Goal: Transaction & Acquisition: Purchase product/service

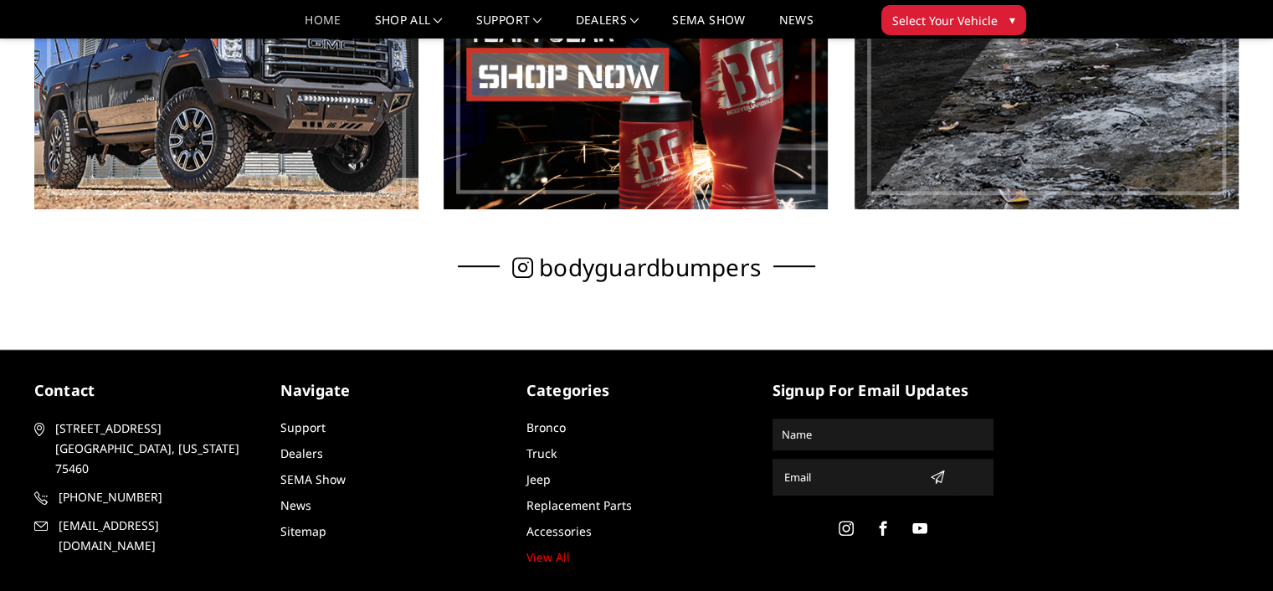
scroll to position [1170, 0]
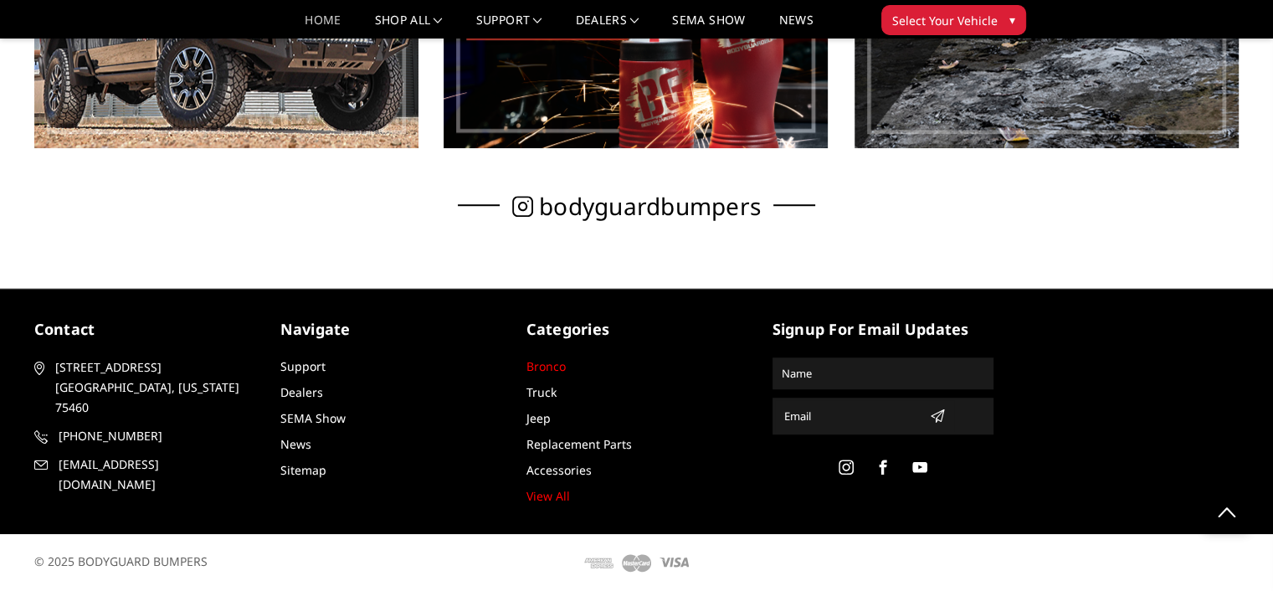
click at [556, 362] on link "Bronco" at bounding box center [546, 366] width 39 height 16
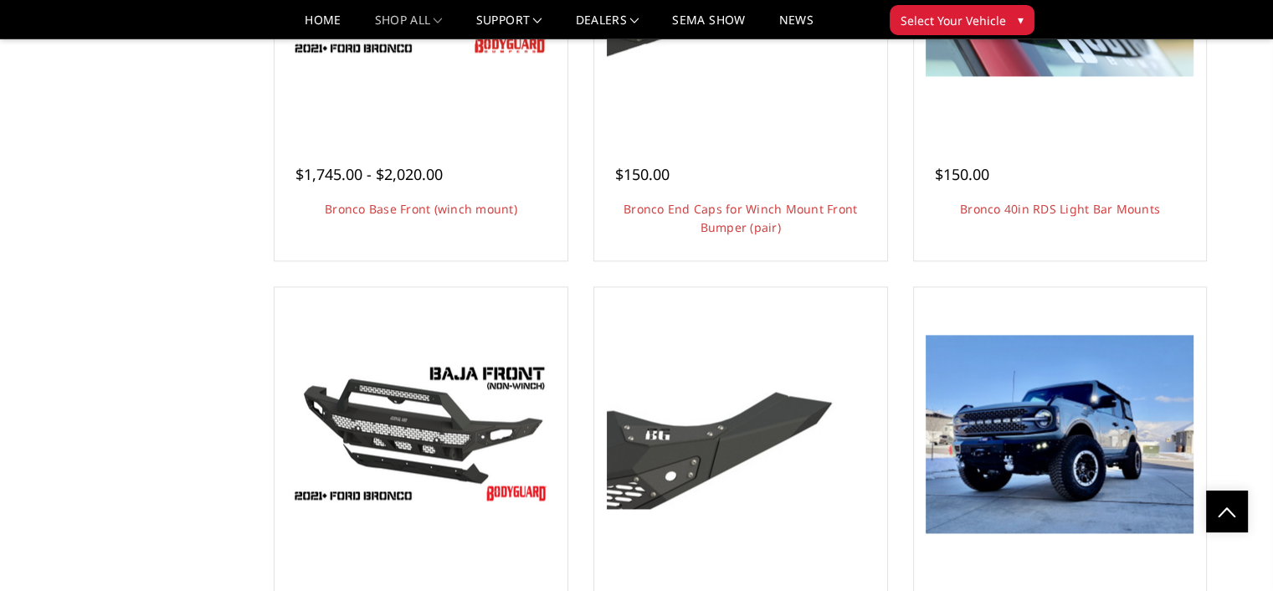
scroll to position [2304, 0]
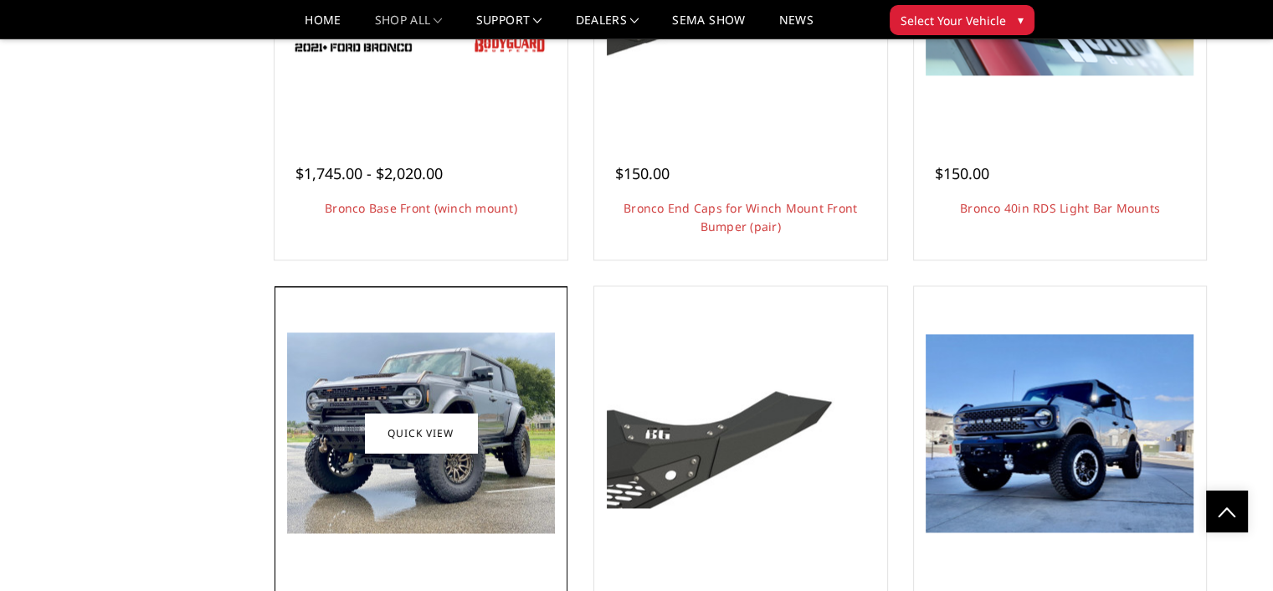
click at [335, 424] on img at bounding box center [421, 432] width 268 height 201
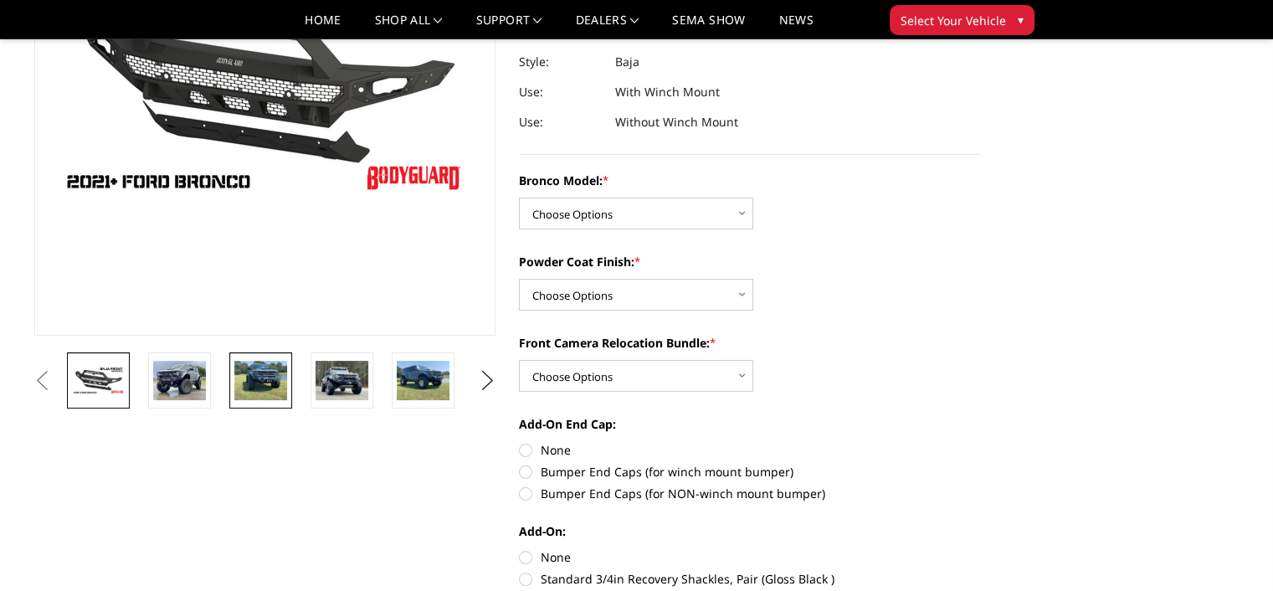
click at [255, 380] on img at bounding box center [260, 380] width 53 height 39
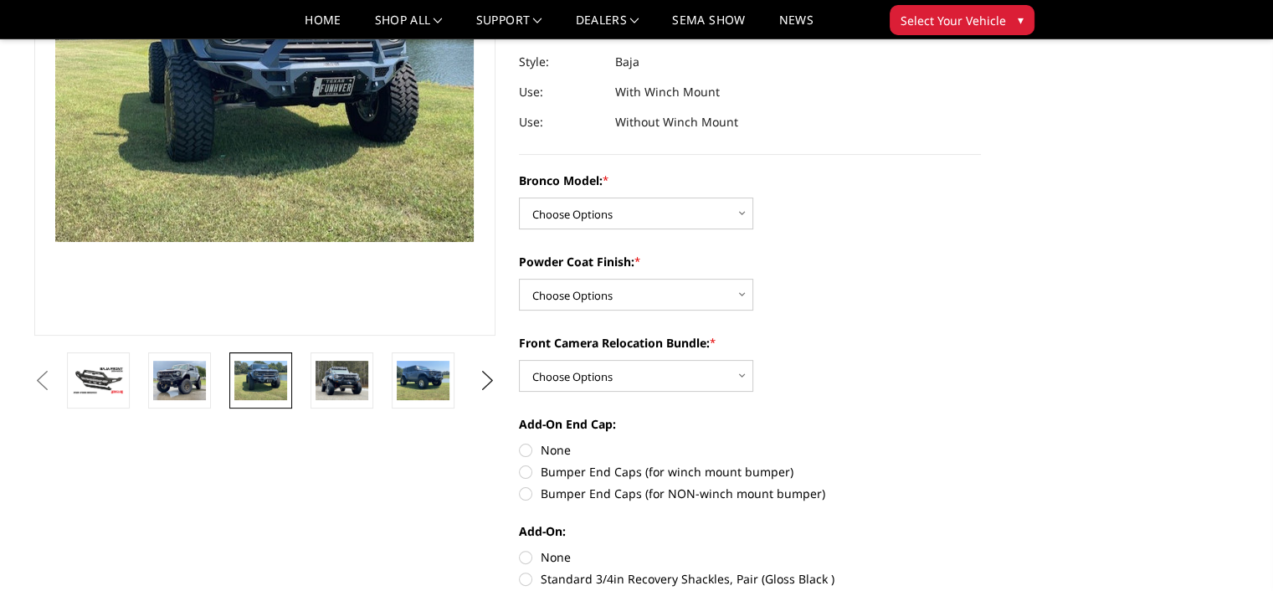
scroll to position [211, 0]
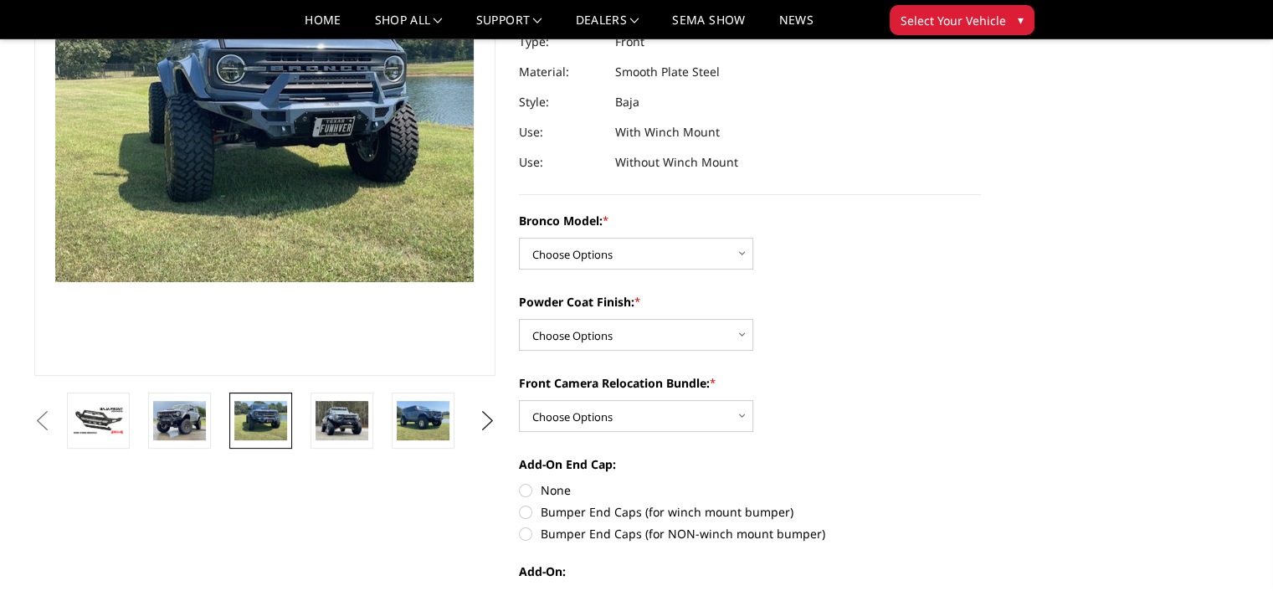
click at [206, 390] on section "Previous Next" at bounding box center [266, 161] width 486 height 575
click at [341, 413] on img at bounding box center [342, 420] width 53 height 39
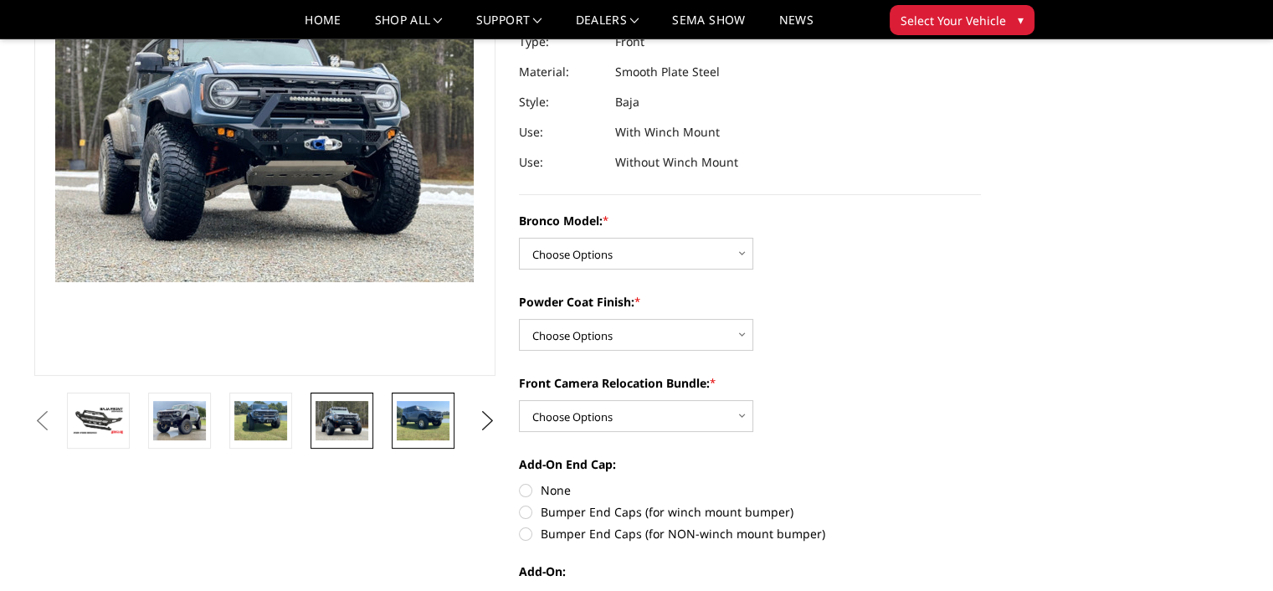
click at [415, 422] on img at bounding box center [423, 420] width 53 height 39
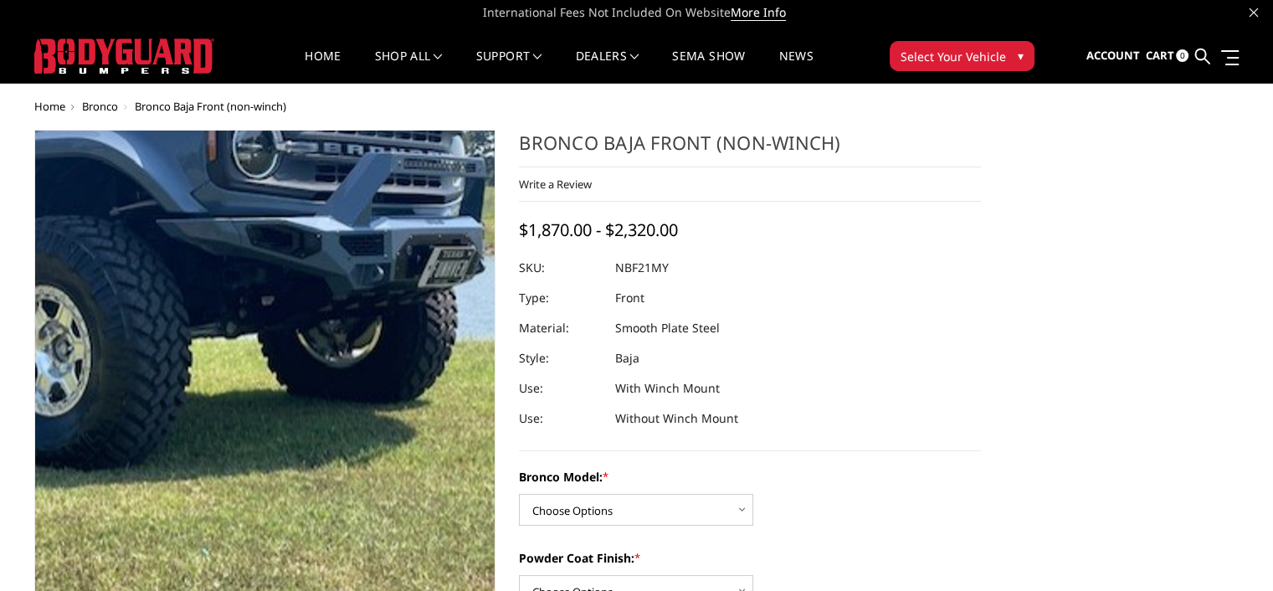
scroll to position [0, 0]
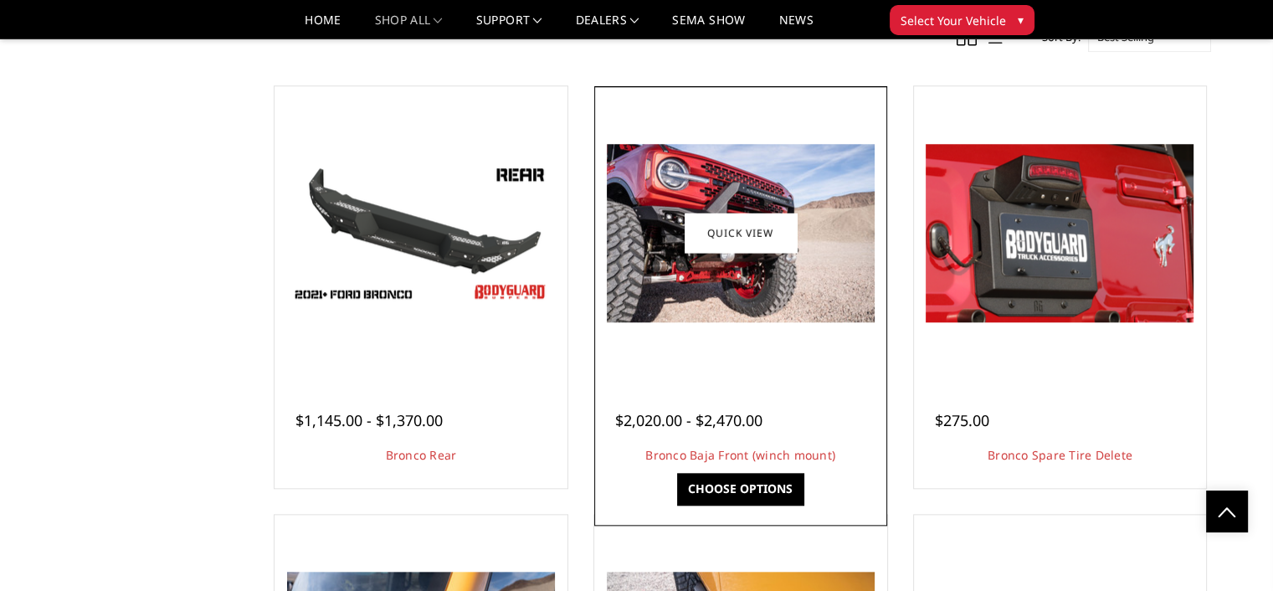
scroll to position [1590, 0]
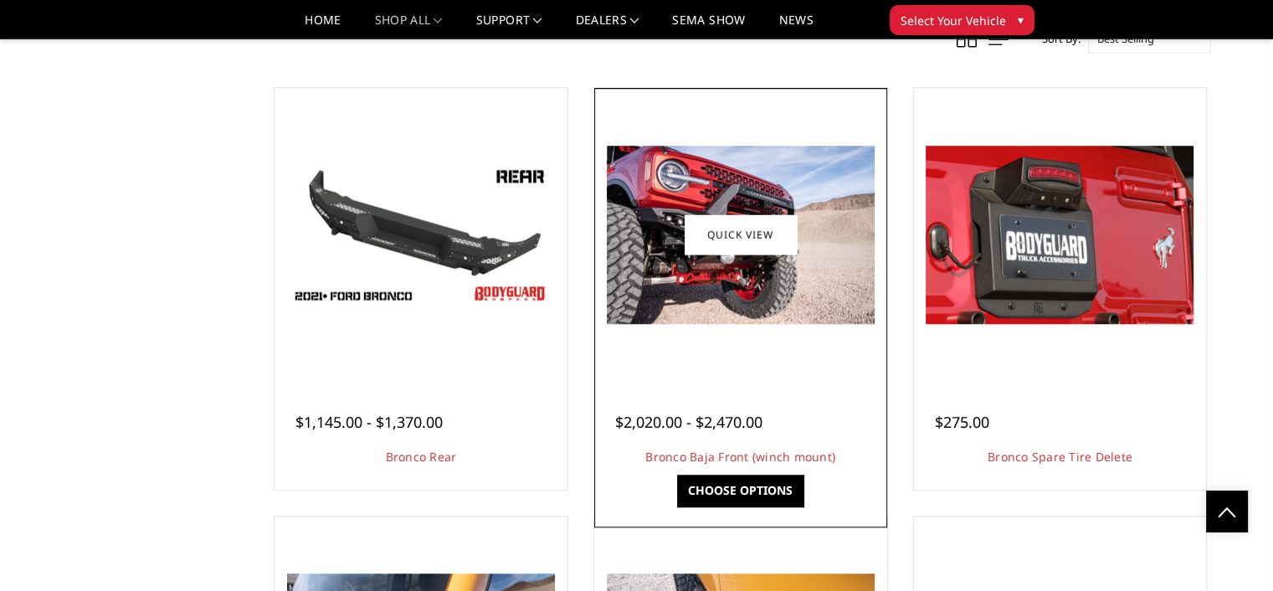
click at [736, 173] on img at bounding box center [741, 235] width 268 height 178
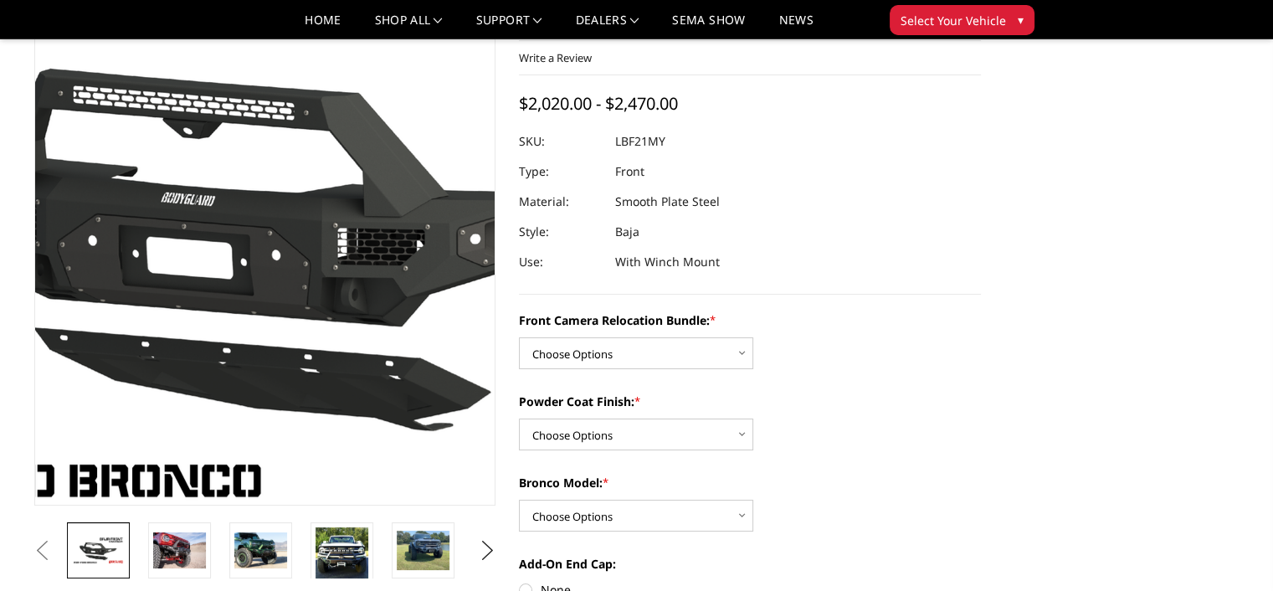
scroll to position [82, 0]
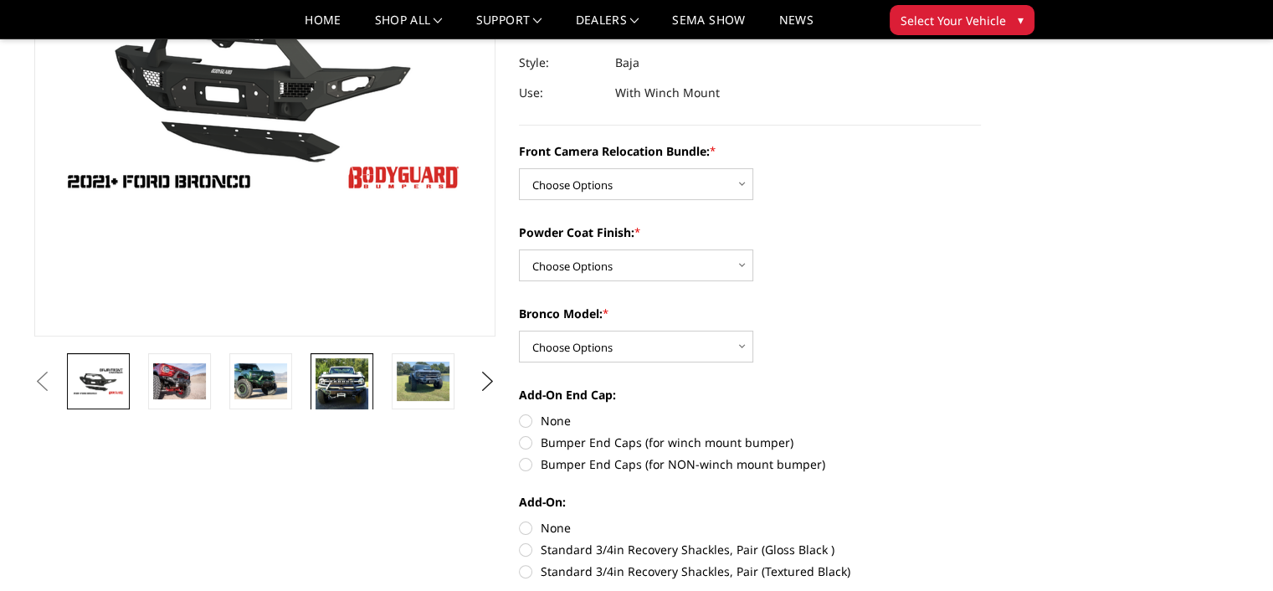
click at [334, 398] on img at bounding box center [342, 384] width 53 height 53
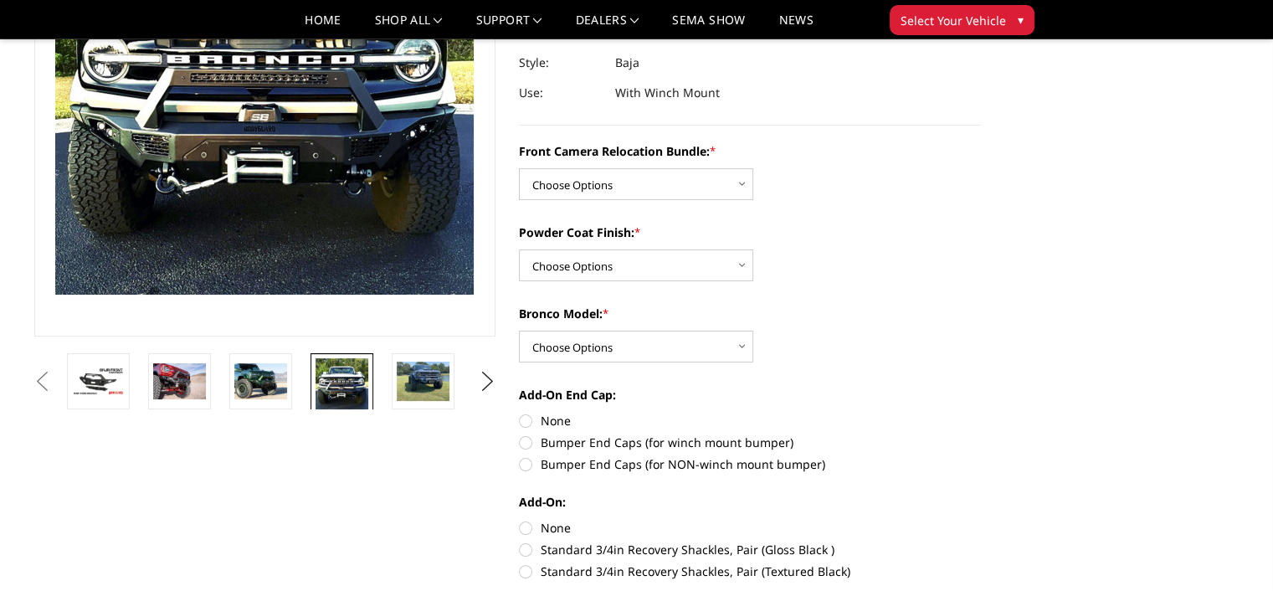
scroll to position [159, 0]
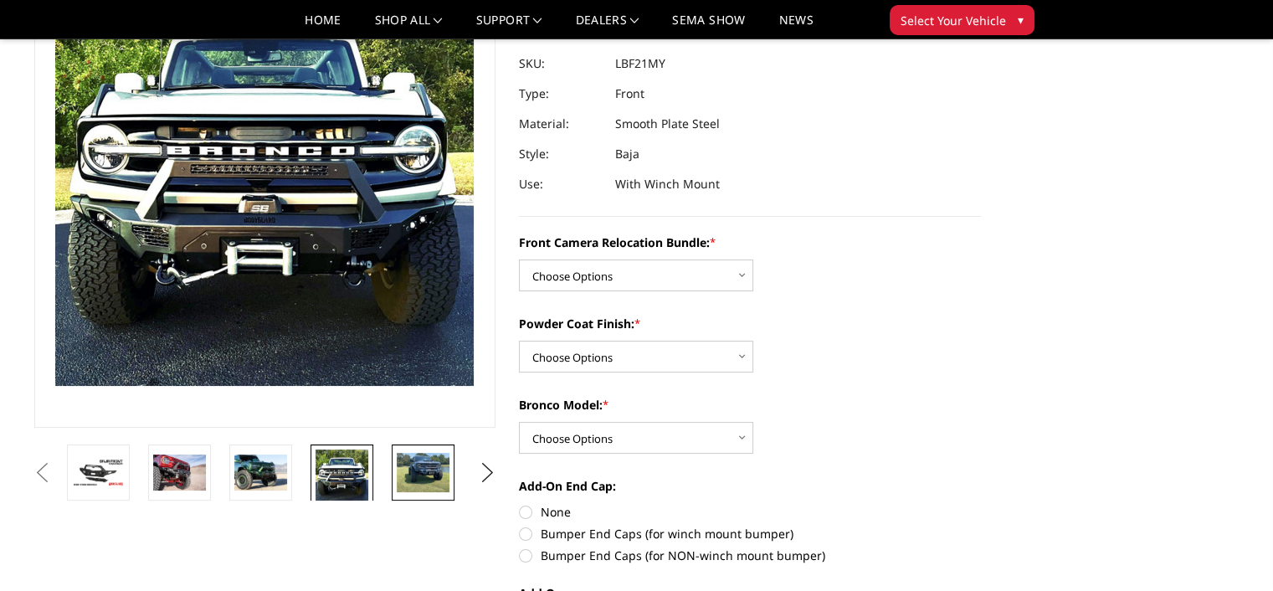
click at [423, 468] on img at bounding box center [423, 472] width 53 height 39
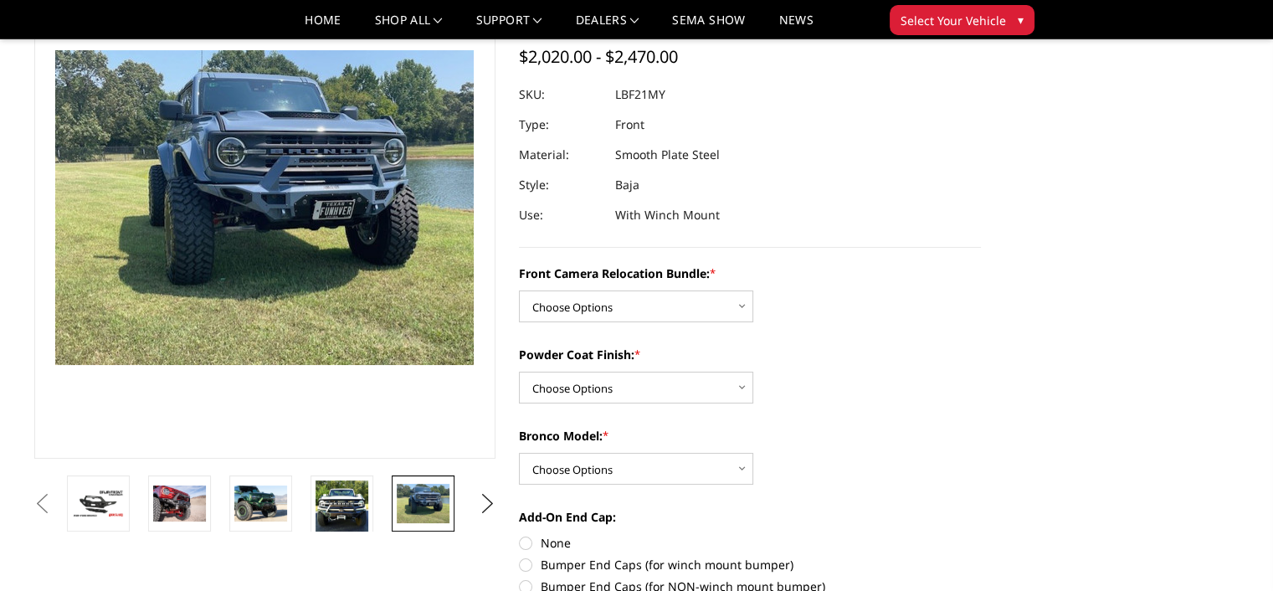
scroll to position [127, 0]
click at [355, 497] on img at bounding box center [342, 507] width 53 height 53
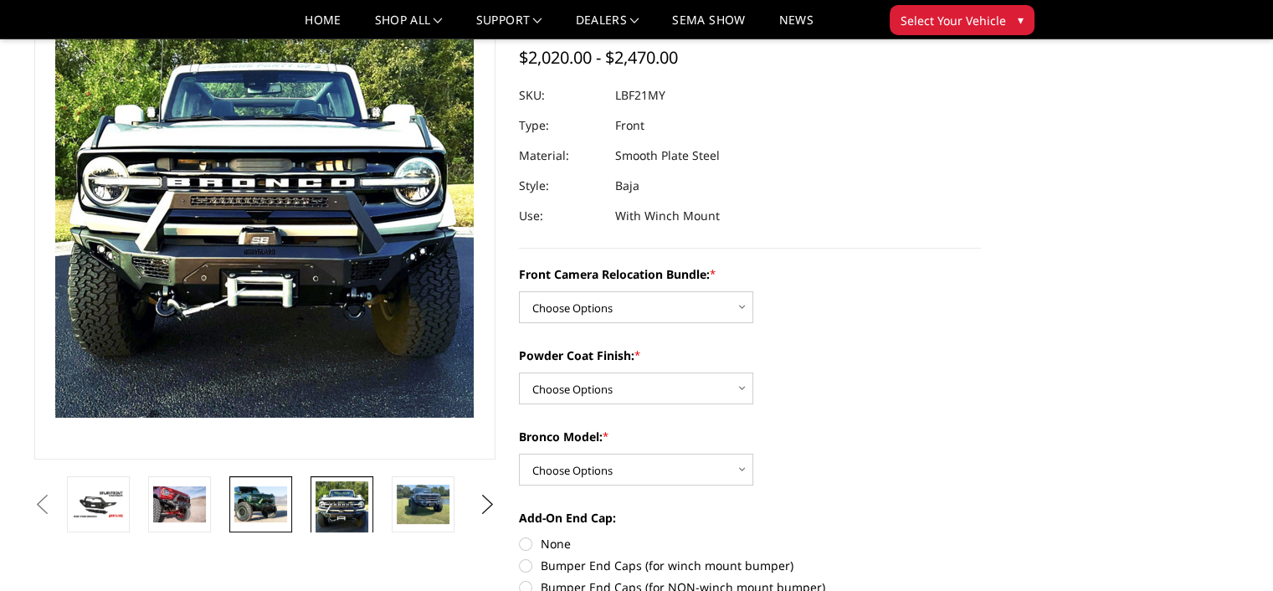
click at [275, 502] on img at bounding box center [260, 503] width 53 height 35
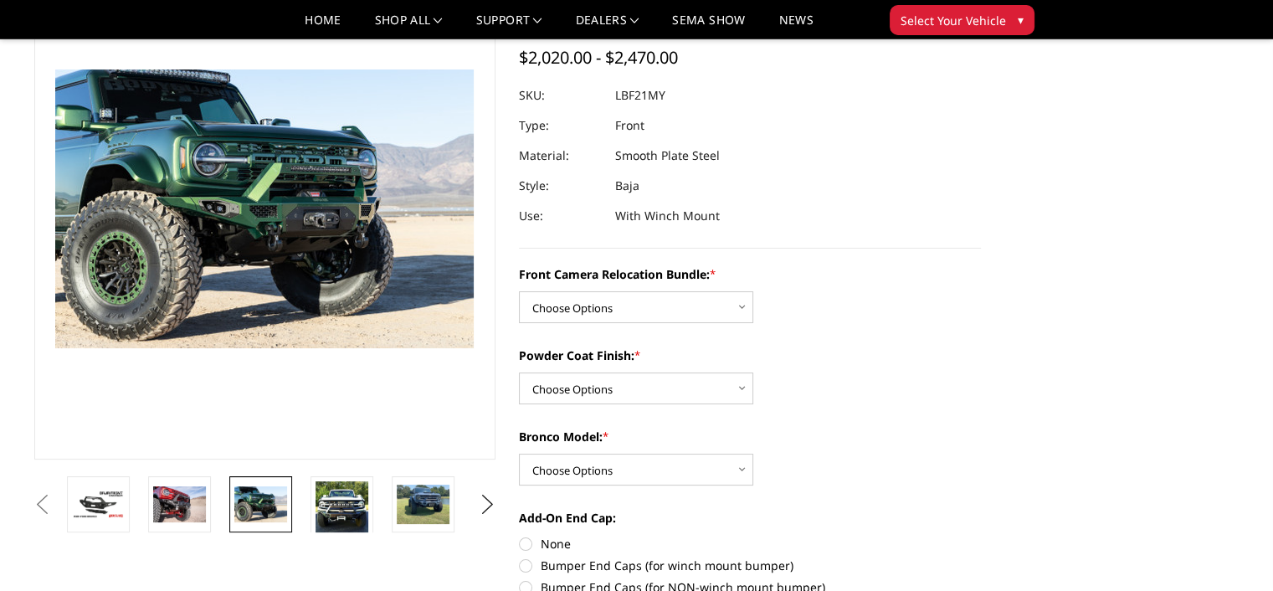
scroll to position [198, 0]
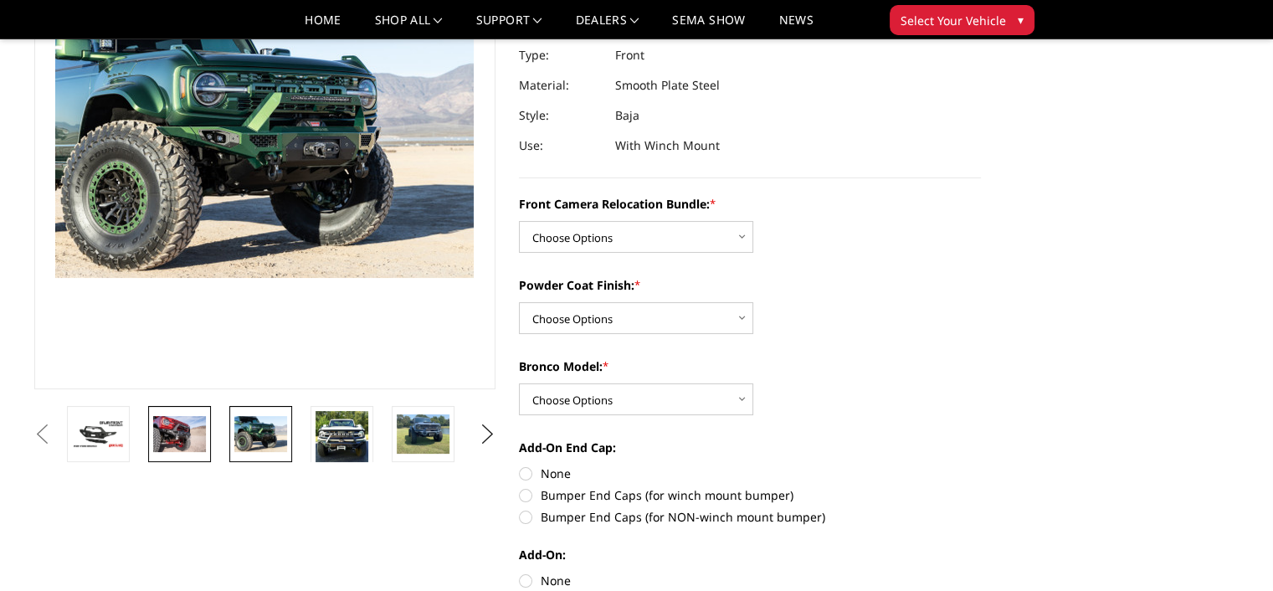
click at [193, 448] on img at bounding box center [179, 433] width 53 height 35
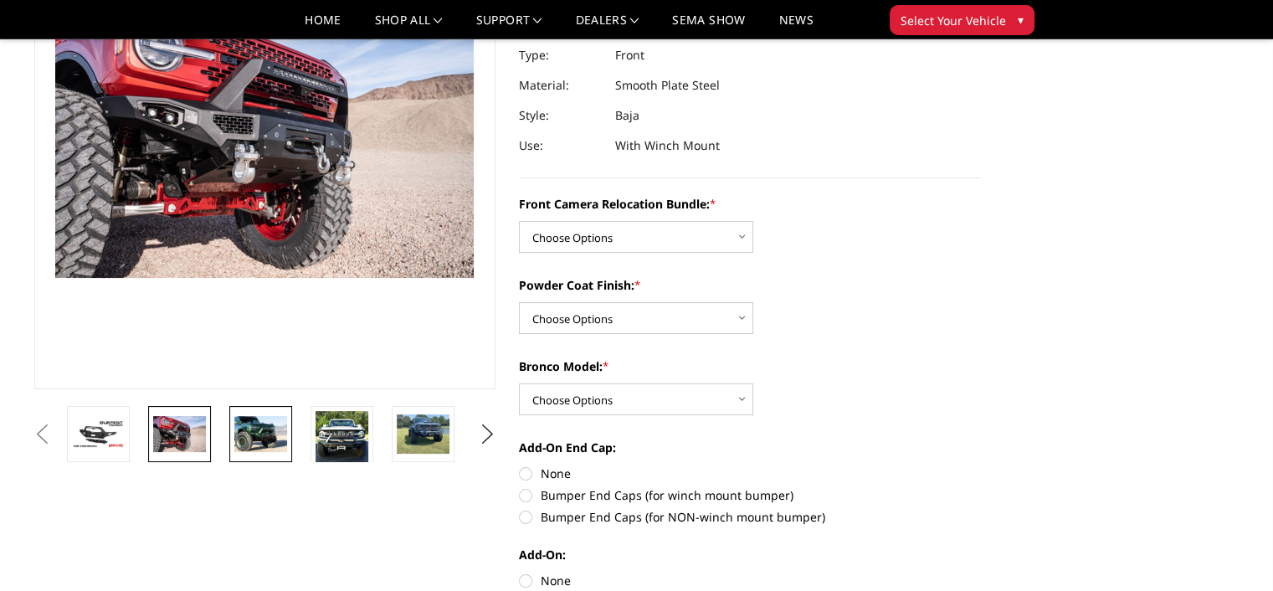
click at [267, 448] on img at bounding box center [260, 433] width 53 height 35
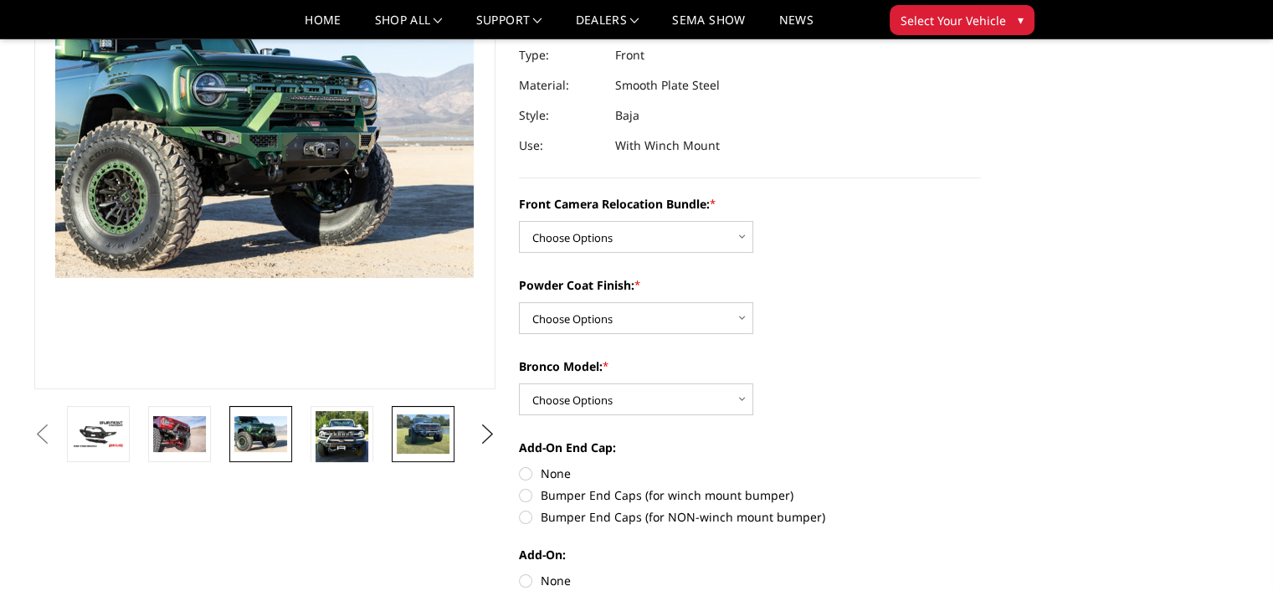
click at [408, 440] on img at bounding box center [423, 433] width 53 height 39
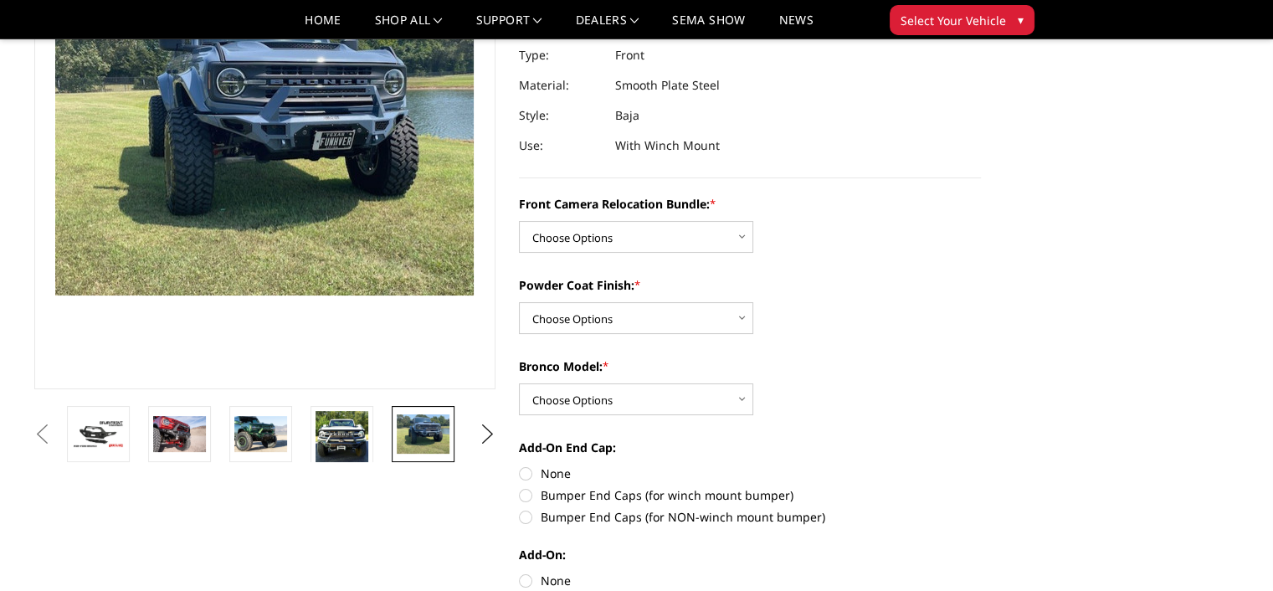
scroll to position [179, 0]
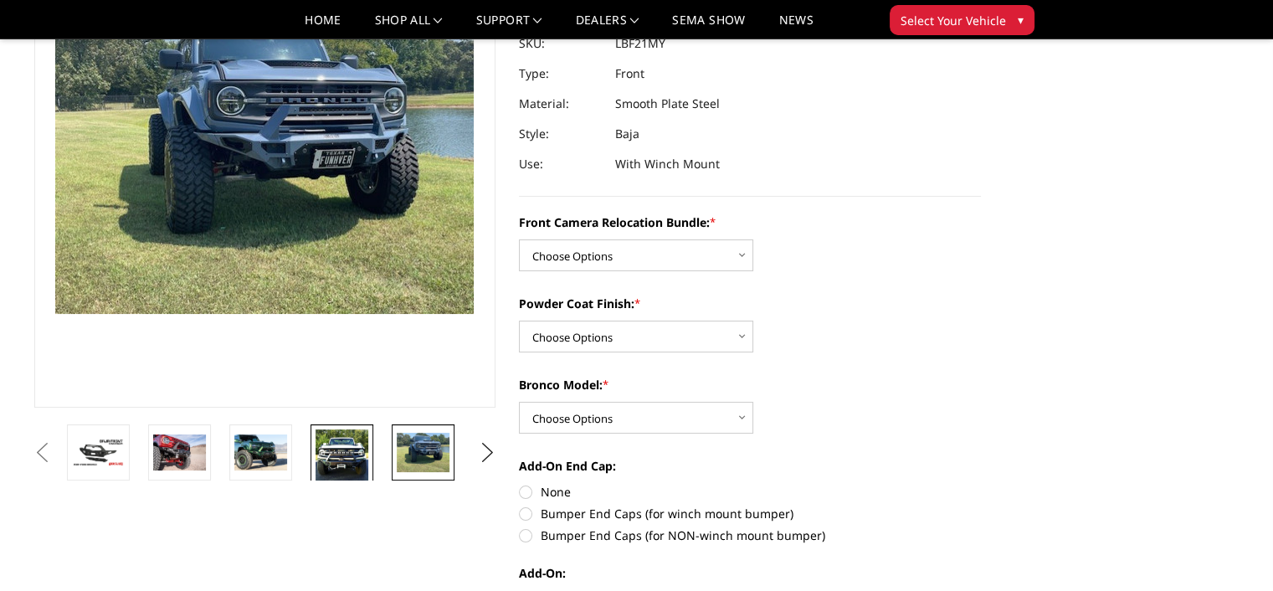
click at [355, 443] on img at bounding box center [342, 455] width 53 height 53
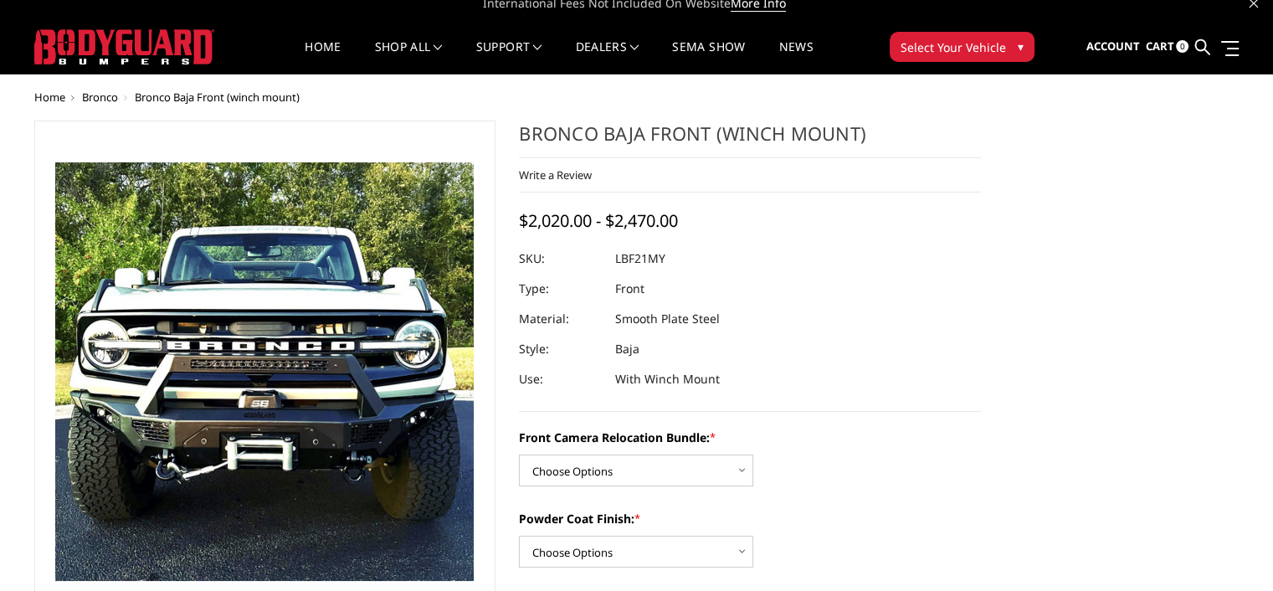
scroll to position [0, 0]
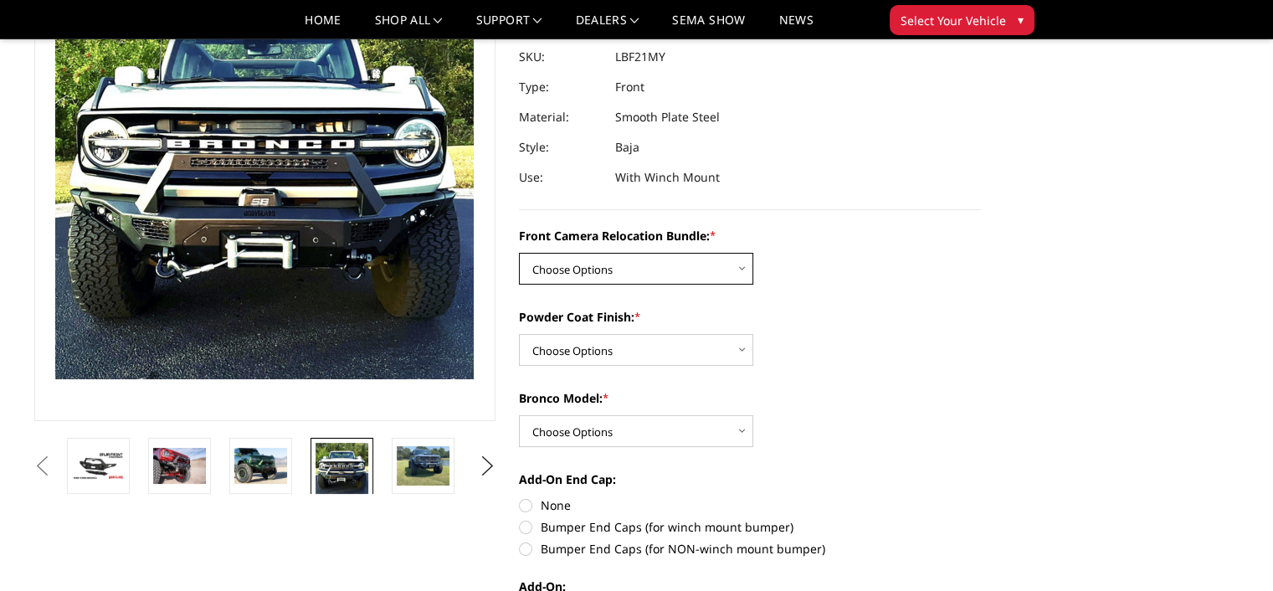
click at [720, 270] on select "Choose Options Without Front Camera Relocation With Front Camera Relocation (Ha…" at bounding box center [636, 269] width 234 height 32
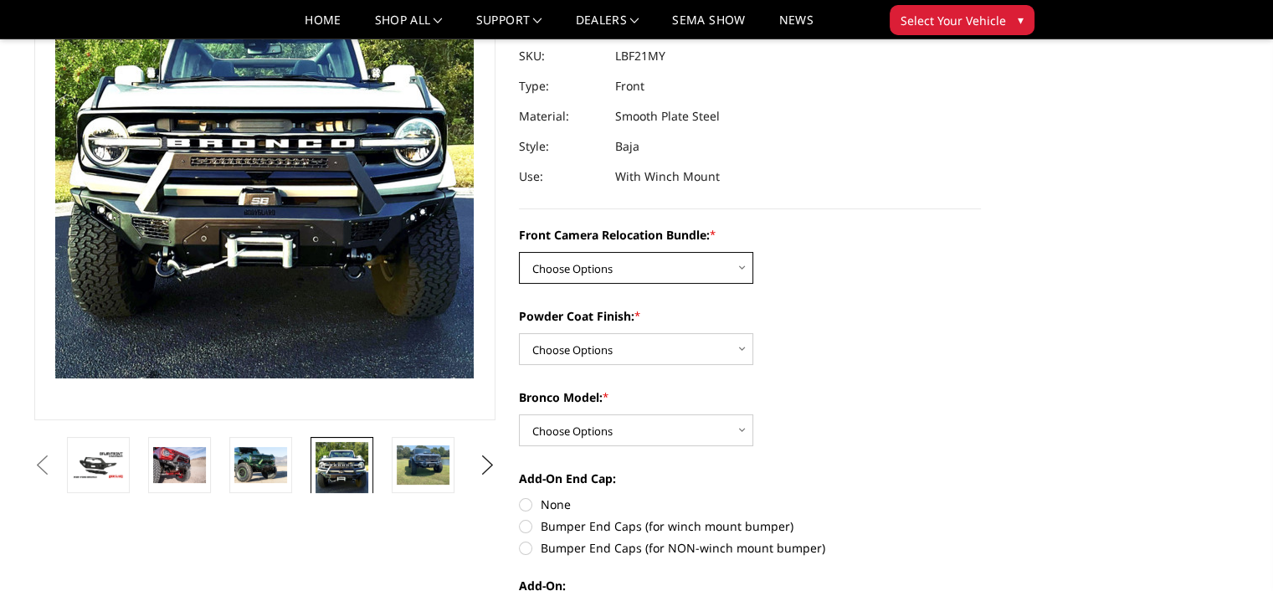
click at [710, 267] on select "Choose Options Without Front Camera Relocation With Front Camera Relocation (Ha…" at bounding box center [636, 268] width 234 height 32
select select "4016"
click at [519, 252] on select "Choose Options Without Front Camera Relocation With Front Camera Relocation (Ha…" at bounding box center [636, 268] width 234 height 32
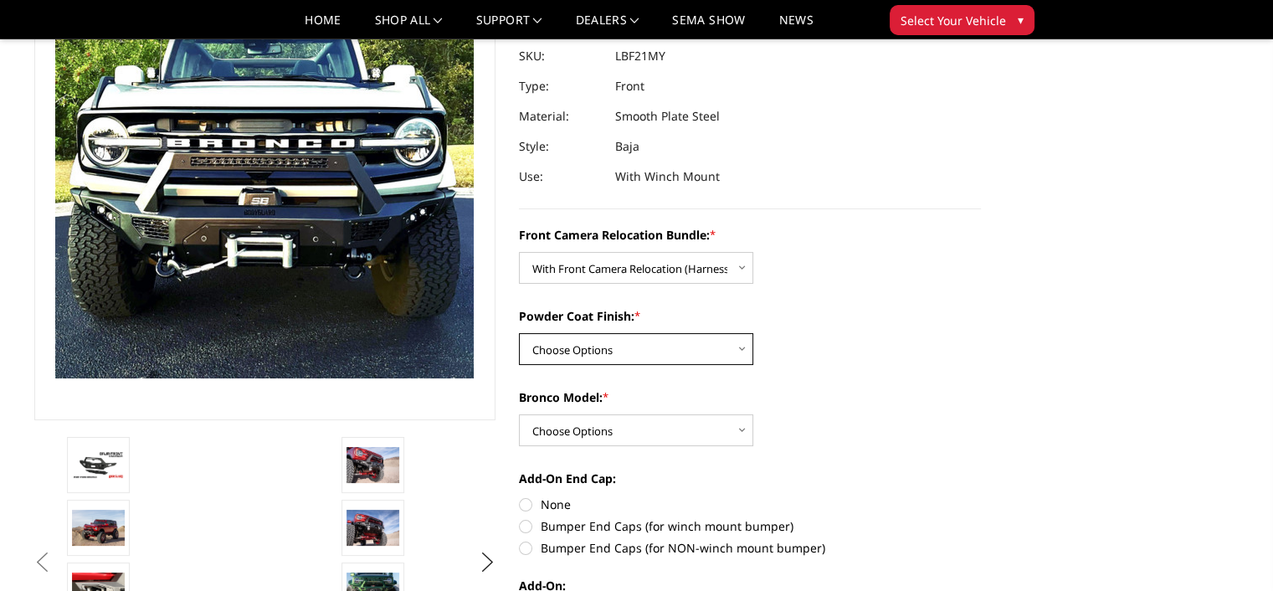
click at [665, 352] on select "Choose Options Textured Black Powder Coat Bare Metal" at bounding box center [636, 349] width 234 height 32
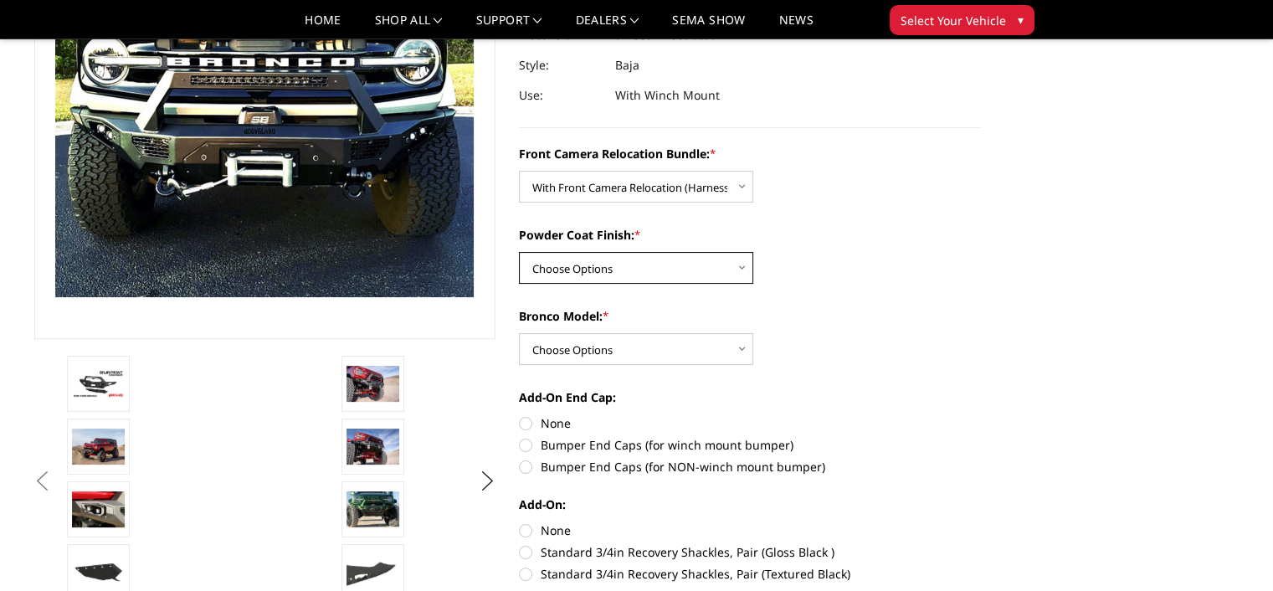
scroll to position [249, 0]
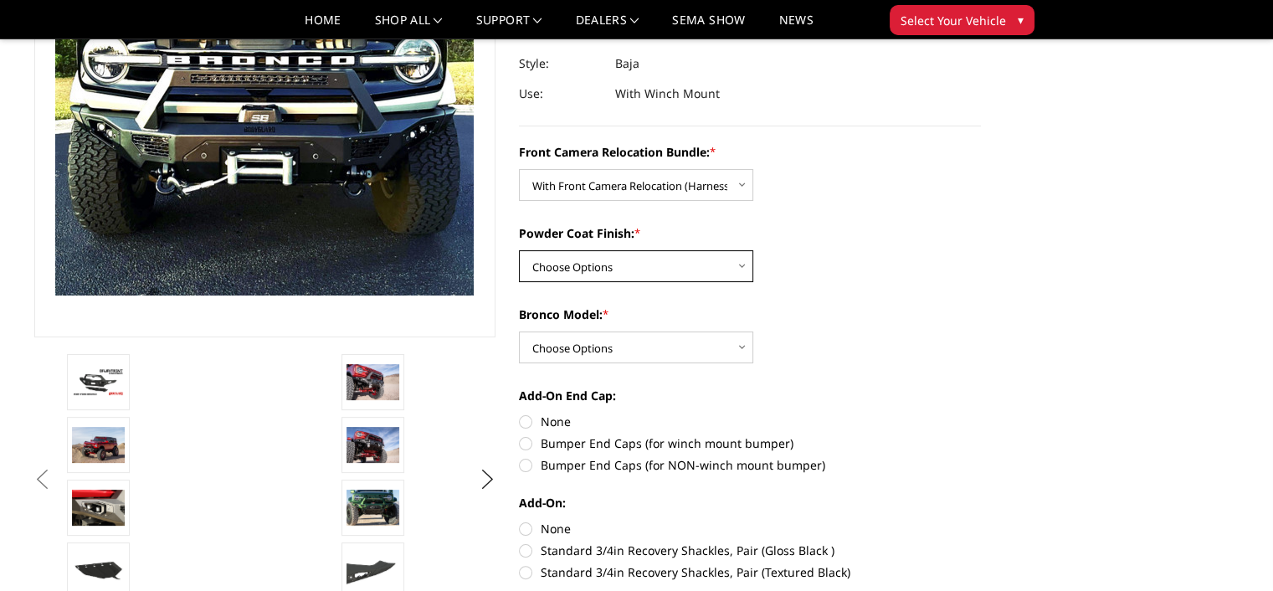
click at [638, 270] on select "Choose Options Textured Black Powder Coat Bare Metal" at bounding box center [636, 266] width 234 height 32
select select "4015"
click at [519, 250] on select "Choose Options Textured Black Powder Coat Bare Metal" at bounding box center [636, 266] width 234 height 32
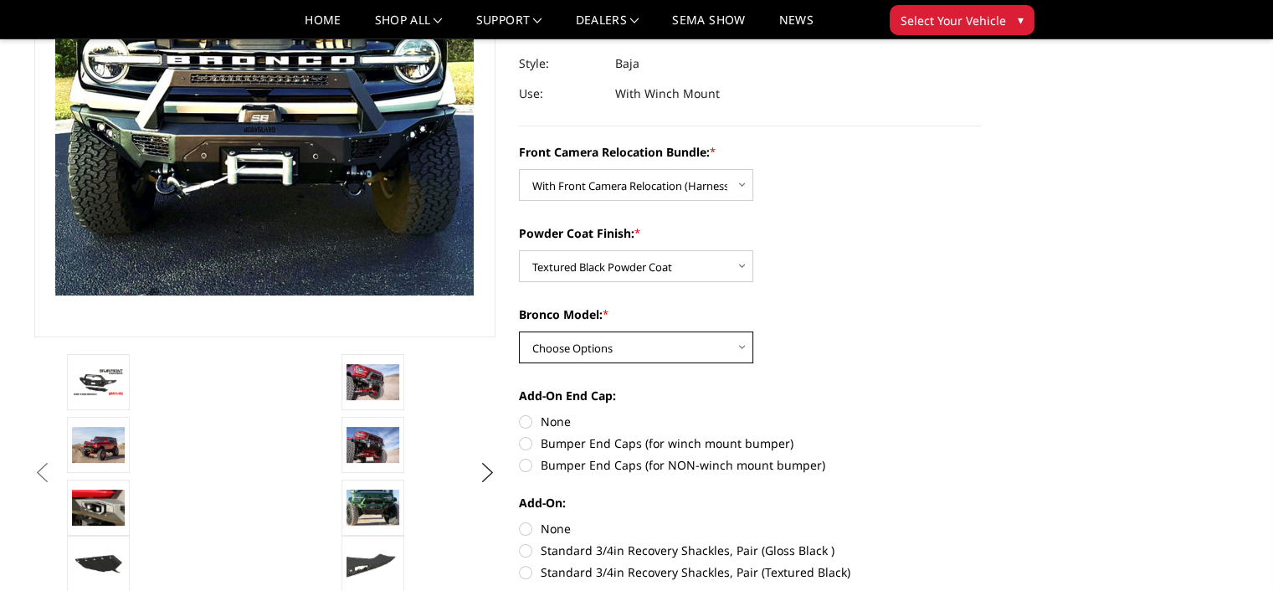
click at [629, 347] on select "Choose Options Raptor Base/Badlands/Wildtrak/etc." at bounding box center [636, 347] width 234 height 32
select select "4013"
click at [519, 331] on select "Choose Options Raptor Base/Badlands/Wildtrak/etc." at bounding box center [636, 347] width 234 height 32
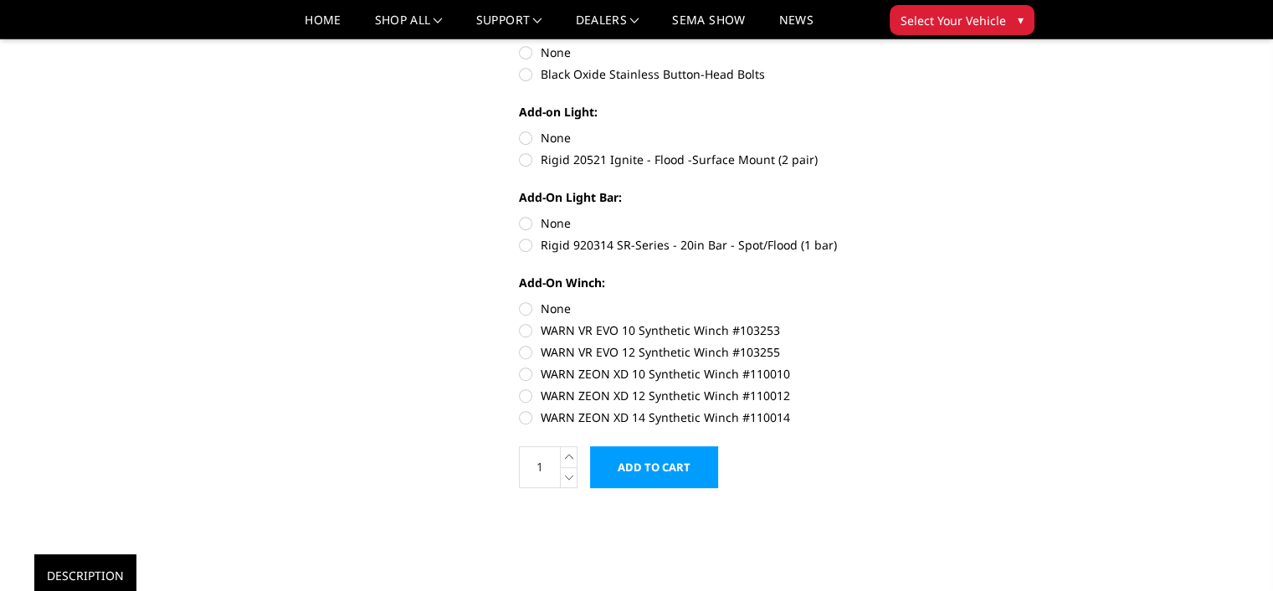
click at [526, 244] on label "Rigid 920314 SR-Series - 20in Bar - Spot/Flood (1 bar)" at bounding box center [750, 245] width 462 height 18
click at [981, 215] on input "Rigid 920314 SR-Series - 20in Bar - Spot/Flood (1 bar)" at bounding box center [981, 214] width 1 height 1
radio input "true"
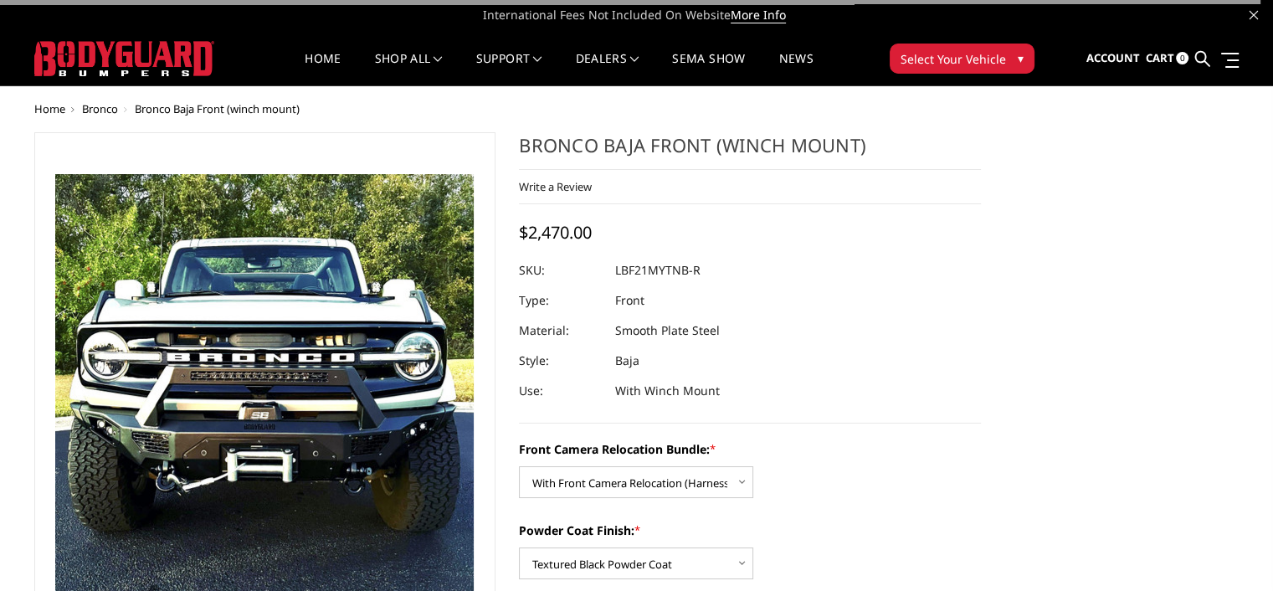
scroll to position [1, 0]
